Goal: Task Accomplishment & Management: Manage account settings

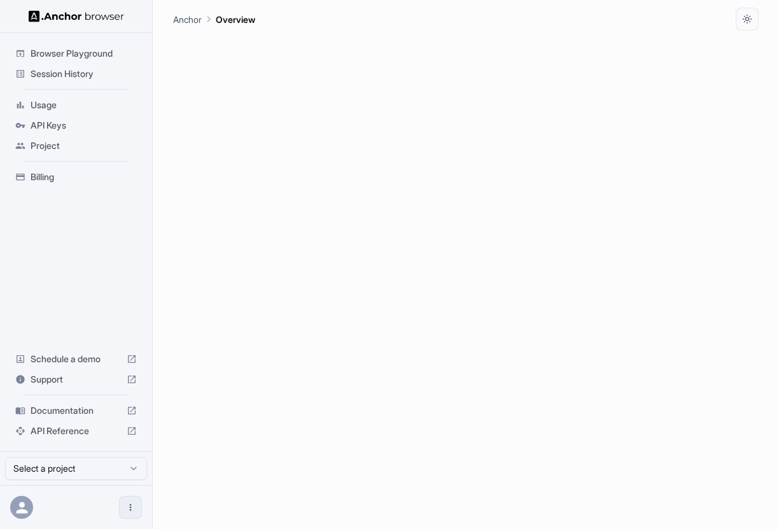
click at [126, 423] on button "Open menu" at bounding box center [130, 507] width 23 height 23
click at [102, 423] on div at bounding box center [106, 506] width 51 height 13
